Goal: Task Accomplishment & Management: Manage account settings

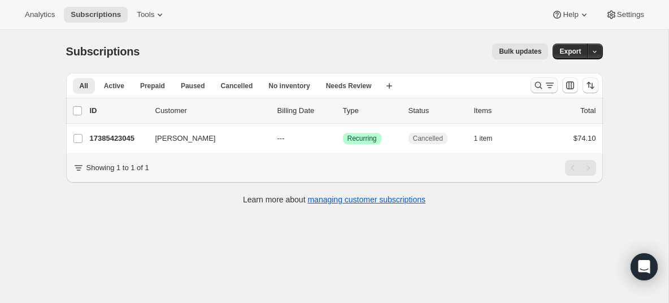
click at [543, 79] on button "Search and filter results" at bounding box center [544, 85] width 27 height 16
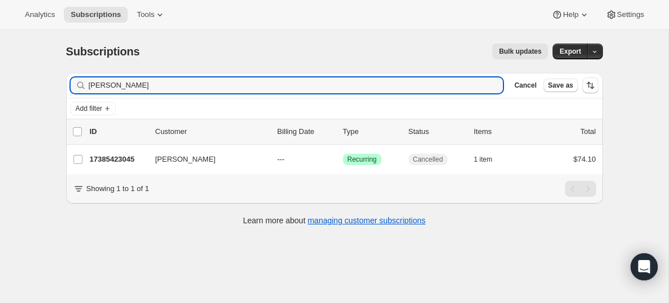
drag, startPoint x: 131, startPoint y: 89, endPoint x: 56, endPoint y: 88, distance: 75.2
click at [56, 88] on div "Subscriptions. This page is ready Subscriptions Bulk updates More actions Bulk …" at bounding box center [335, 133] width 564 height 207
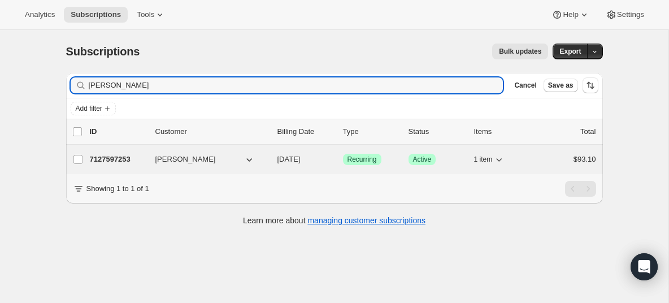
type input "[PERSON_NAME]"
click at [115, 159] on p "7127597253" at bounding box center [118, 159] width 57 height 11
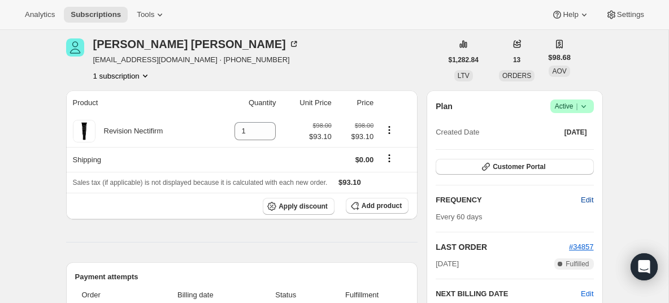
scroll to position [51, 0]
